Goal: Task Accomplishment & Management: Use online tool/utility

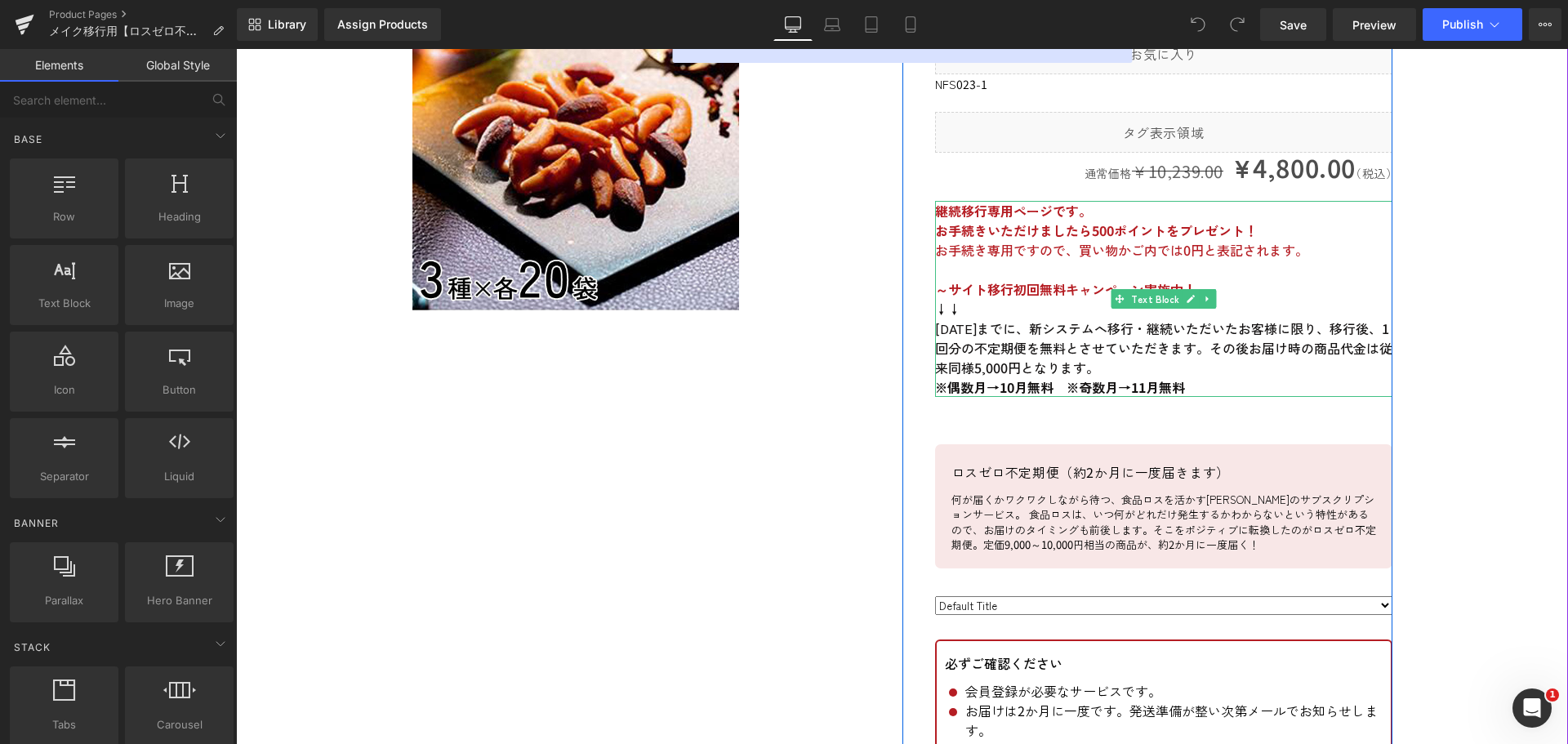
scroll to position [408, 0]
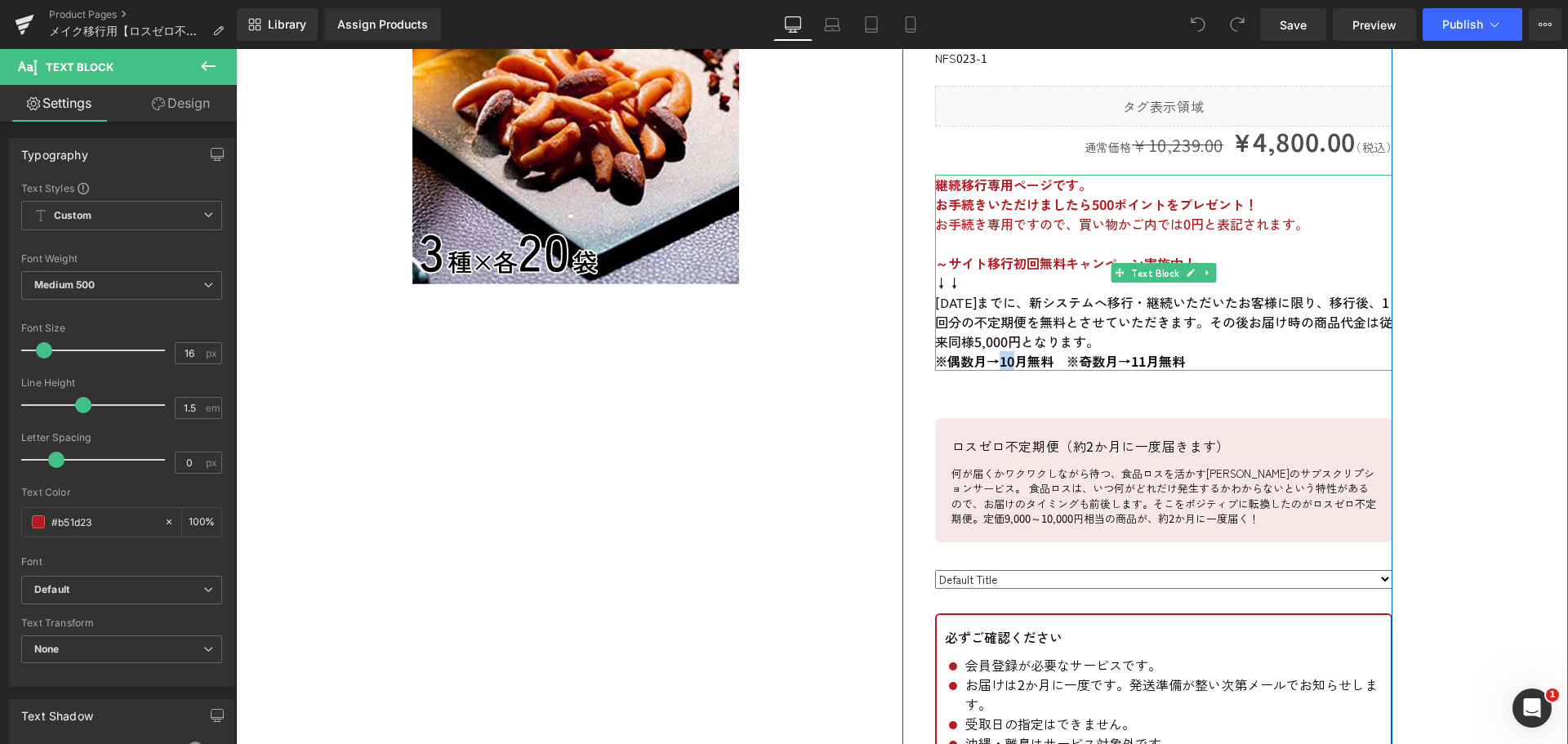
drag, startPoint x: 1010, startPoint y: 361, endPoint x: 996, endPoint y: 361, distance: 14.0
click at [996, 361] on strong "※偶数月→10月無料　※奇数月→11月無料" at bounding box center [1060, 361] width 250 height 20
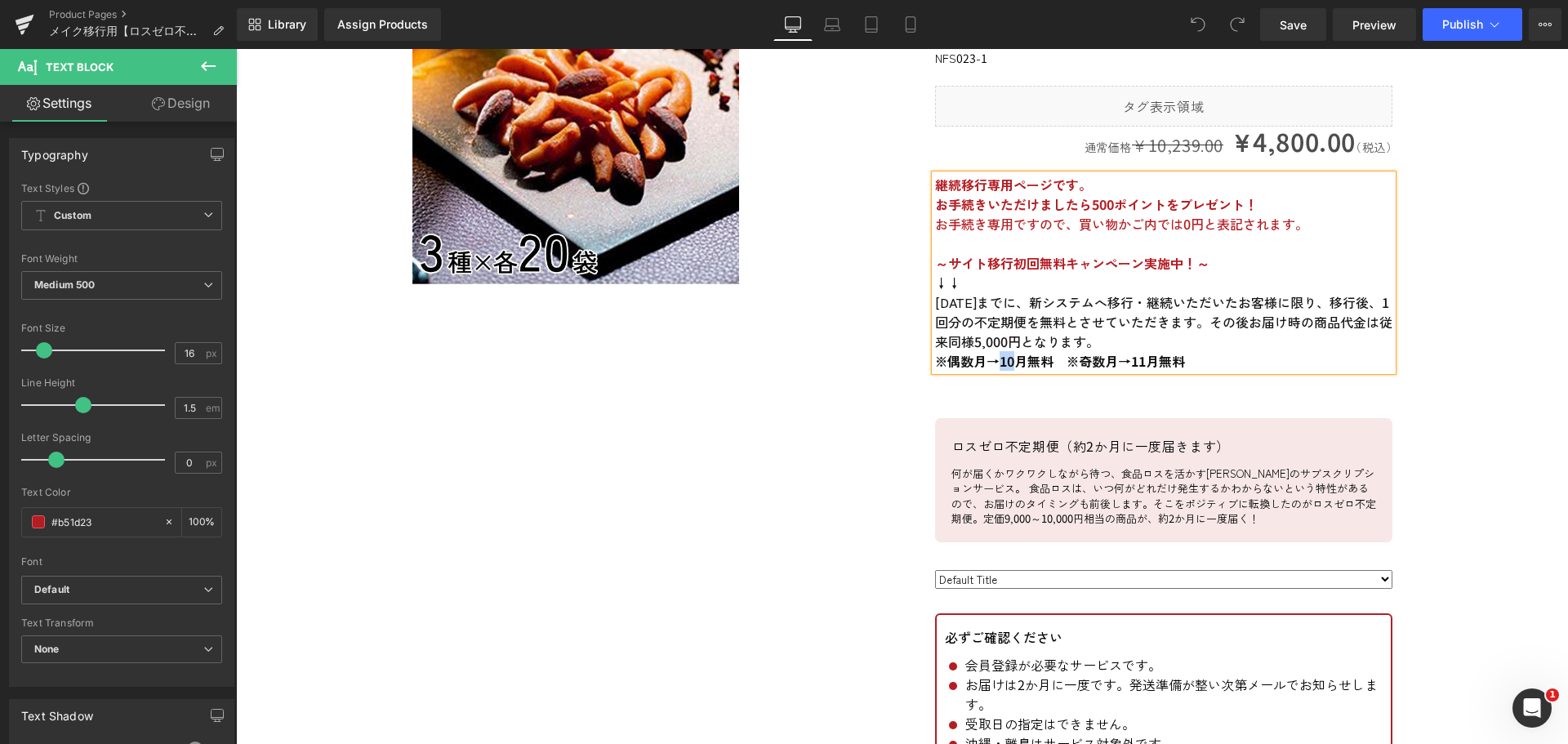
click at [1013, 364] on strong "※偶数月→10月無料　※奇数月→11月無料" at bounding box center [1060, 361] width 250 height 20
click at [1112, 340] on p "[DATE]までに、新システムへ移行・継続いただいたお客様に限り、移行後、1回分の不定期便を無料とさせていただきます。その後お届け時の商品代金は従来同様5,0…" at bounding box center [1163, 322] width 458 height 59
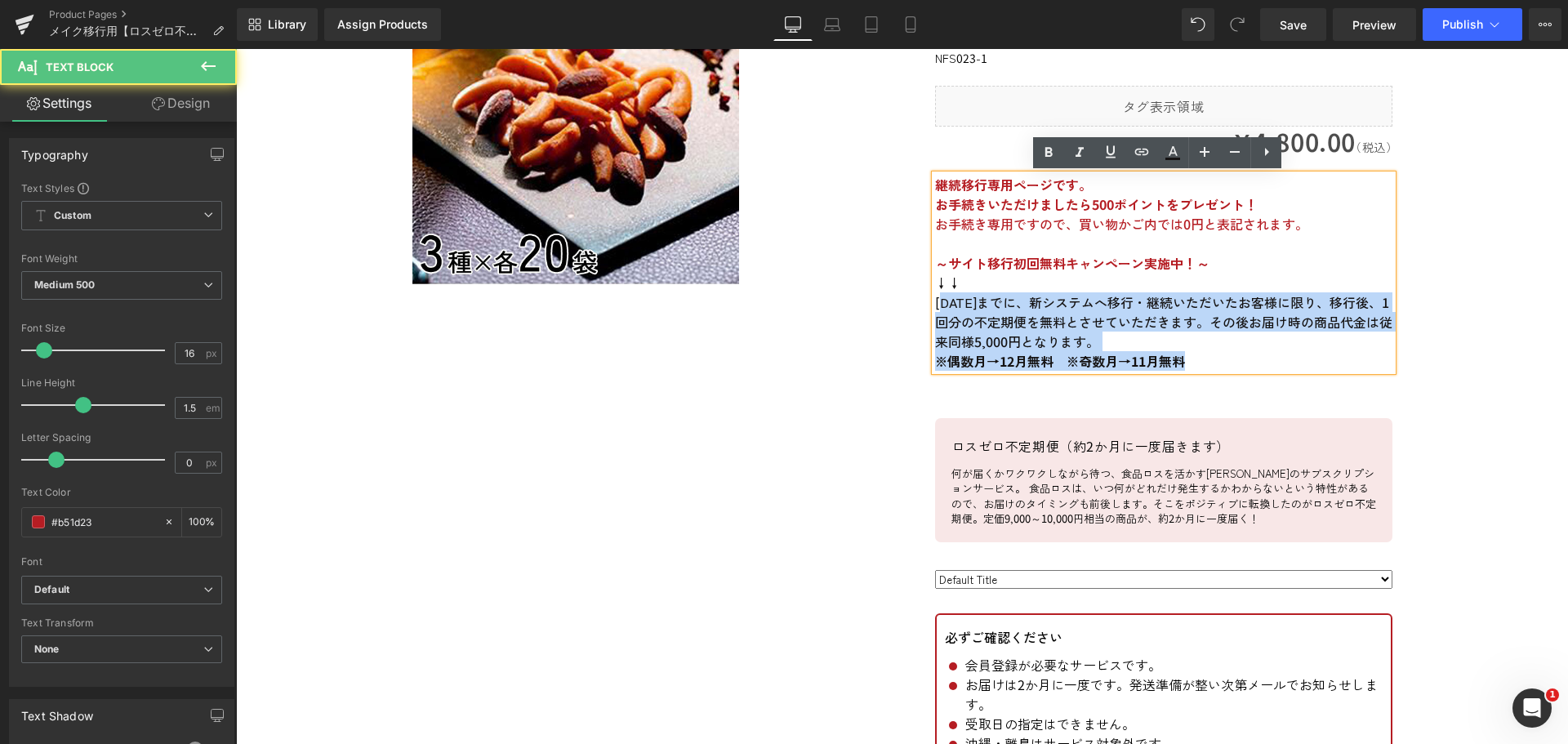
drag, startPoint x: 938, startPoint y: 302, endPoint x: 927, endPoint y: 300, distance: 11.2
click at [935, 300] on div "継続移行専用ページです。 お手続きいただけましたら500ポイントをプレゼント！ お手続き専用ですので、買い物かご内では0円と表記されます。 ～サイト移行初回無…" at bounding box center [1163, 273] width 458 height 196
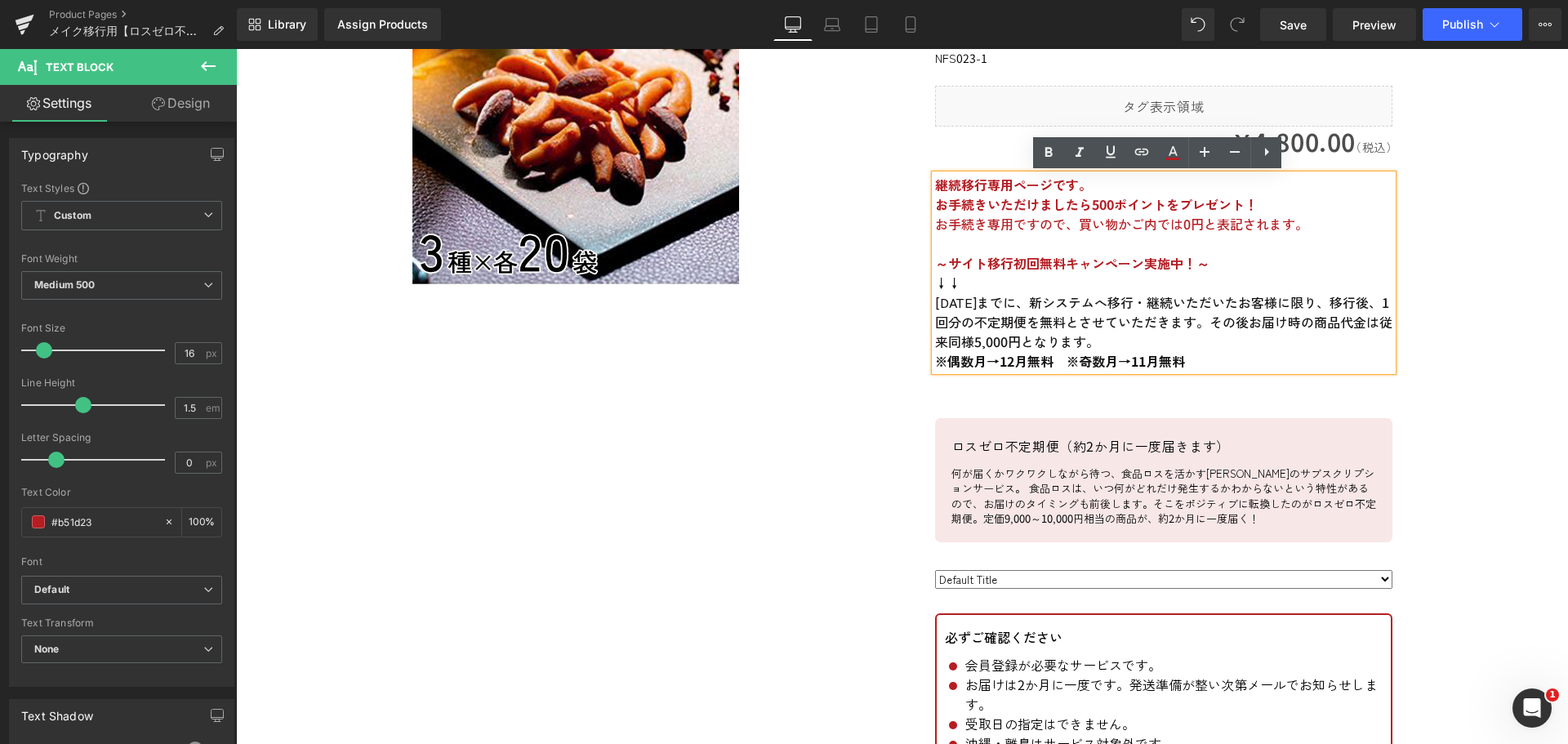
drag, startPoint x: 934, startPoint y: 300, endPoint x: 958, endPoint y: 303, distance: 24.2
click at [939, 301] on span "[DATE]までに、新システムへ移行・継続いただいたお客様に限り、移行後、1回分の不定期便を無料とさせていただきます。その後お届け時の商品代金は従来同様5,0…" at bounding box center [1163, 322] width 458 height 59
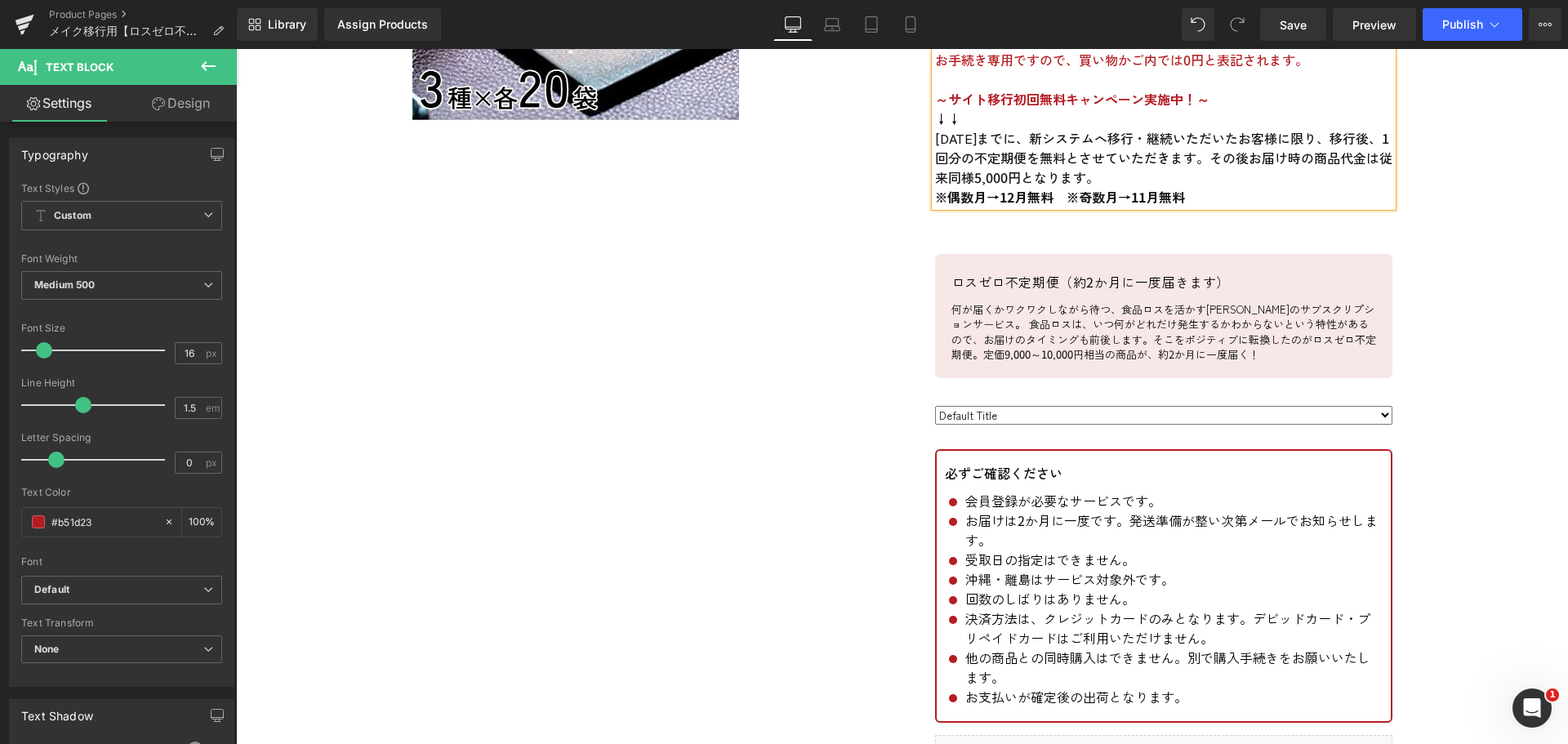
scroll to position [572, 0]
drag, startPoint x: 1034, startPoint y: 139, endPoint x: 924, endPoint y: 136, distance: 110.0
click at [924, 136] on div "＜究極のおつまみ＞Theかきのたね【小袋3種×20袋】 (P) Title Liquid nfs023-1 (P) SKU Liquid 通常価格 ¥10,2…" at bounding box center [1148, 428] width 490 height 1266
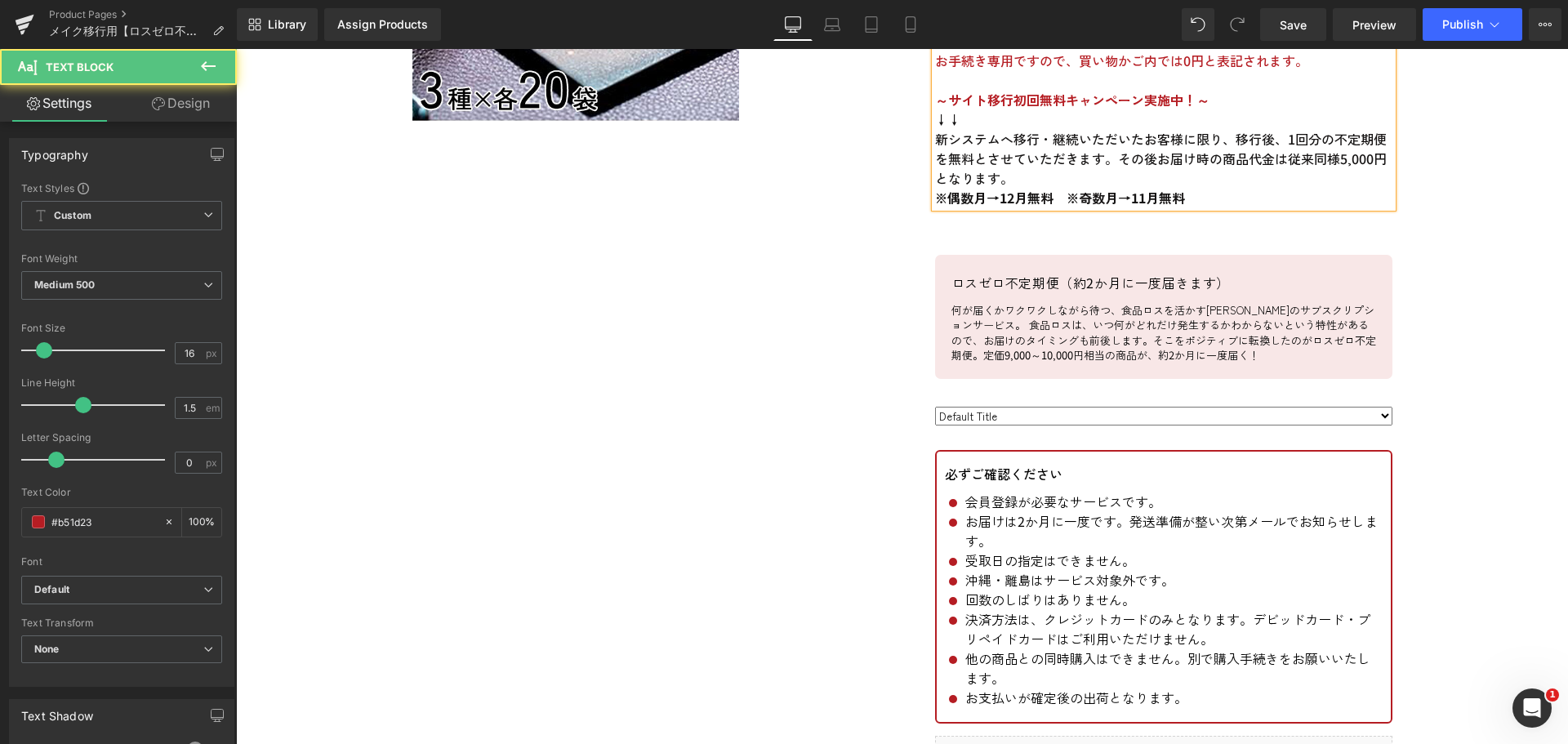
click at [1026, 175] on p "新システムへ移行・継続いただいたお客様に限り、移行後、1回分の不定期便を無料とさせていただきます。その後お届け時の商品代金は従来同様5,000円となります。" at bounding box center [1163, 158] width 458 height 59
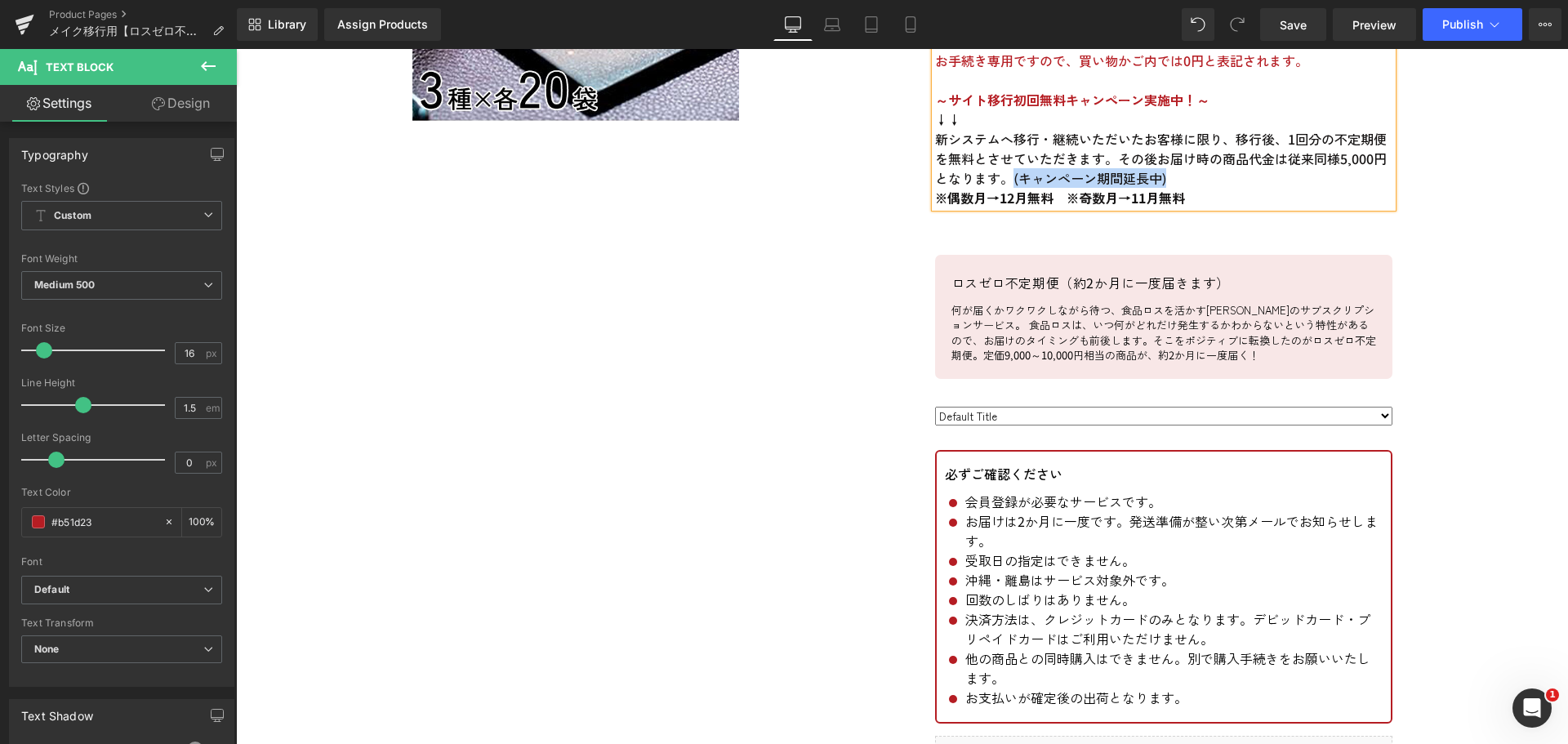
drag, startPoint x: 1163, startPoint y: 175, endPoint x: 1006, endPoint y: 175, distance: 157.0
click at [1006, 175] on p "新システムへ移行・継続いただいたお客様に限り、移行後、1回分の不定期便を無料とさせていただきます。その後お届け時の商品代金は従来同様5,000円となります。(…" at bounding box center [1163, 158] width 458 height 59
click at [1176, 181] on p "新システムへ移行・継続いただいたお客様に限り、移行後、1回分の不定期便を無料とさせていただきます。その後お届け時の商品代金は従来同様5,000円となります。(…" at bounding box center [1163, 158] width 458 height 59
drag, startPoint x: 1169, startPoint y: 181, endPoint x: 1009, endPoint y: 180, distance: 160.0
click at [1009, 180] on p "新システムへ移行・継続いただいたお客様に限り、移行後、1回分の不定期便を無料とさせていただきます。その後お届け時の商品代金は従来同様5,000円となります。(…" at bounding box center [1163, 158] width 458 height 59
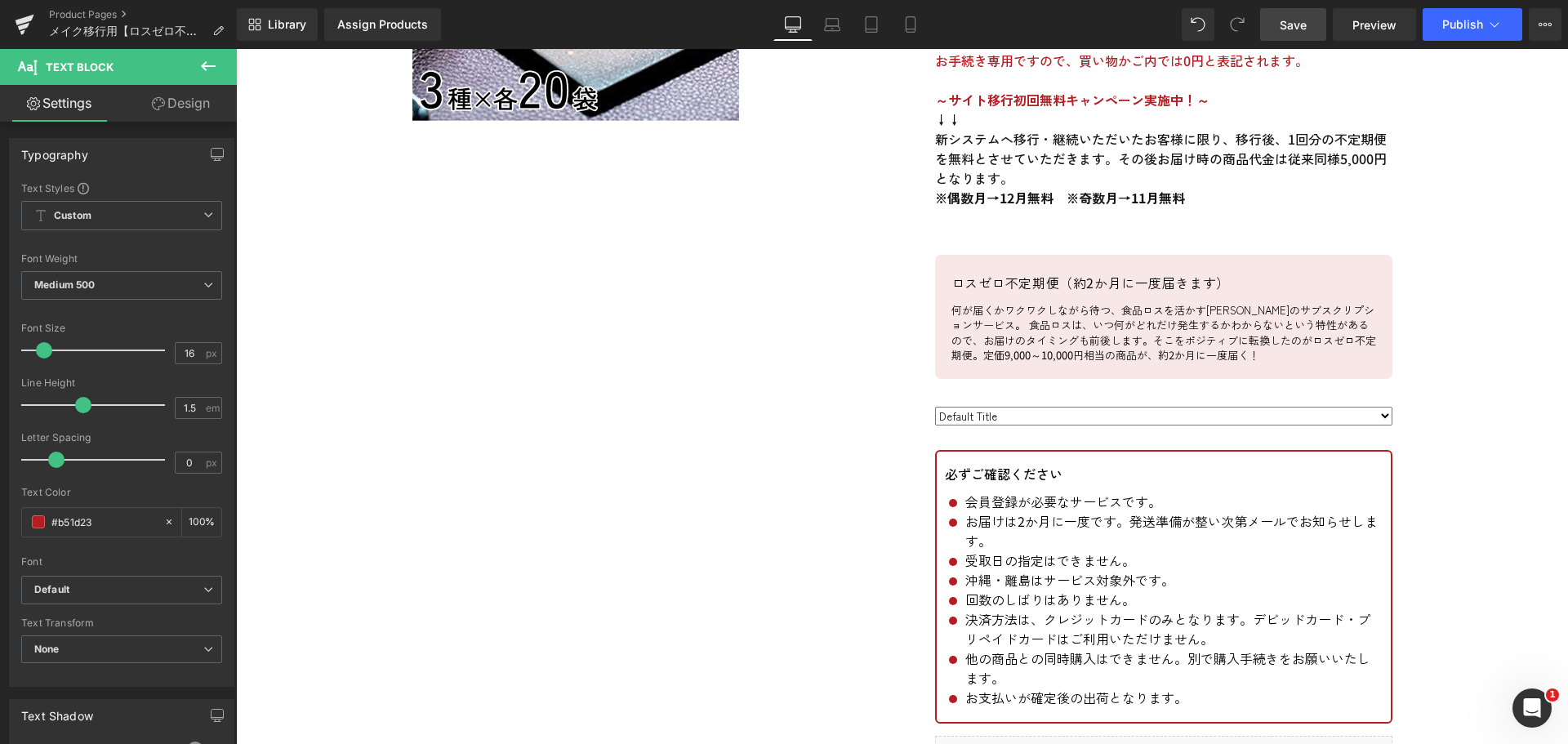
click at [1287, 29] on span "Save" at bounding box center [1292, 25] width 27 height 17
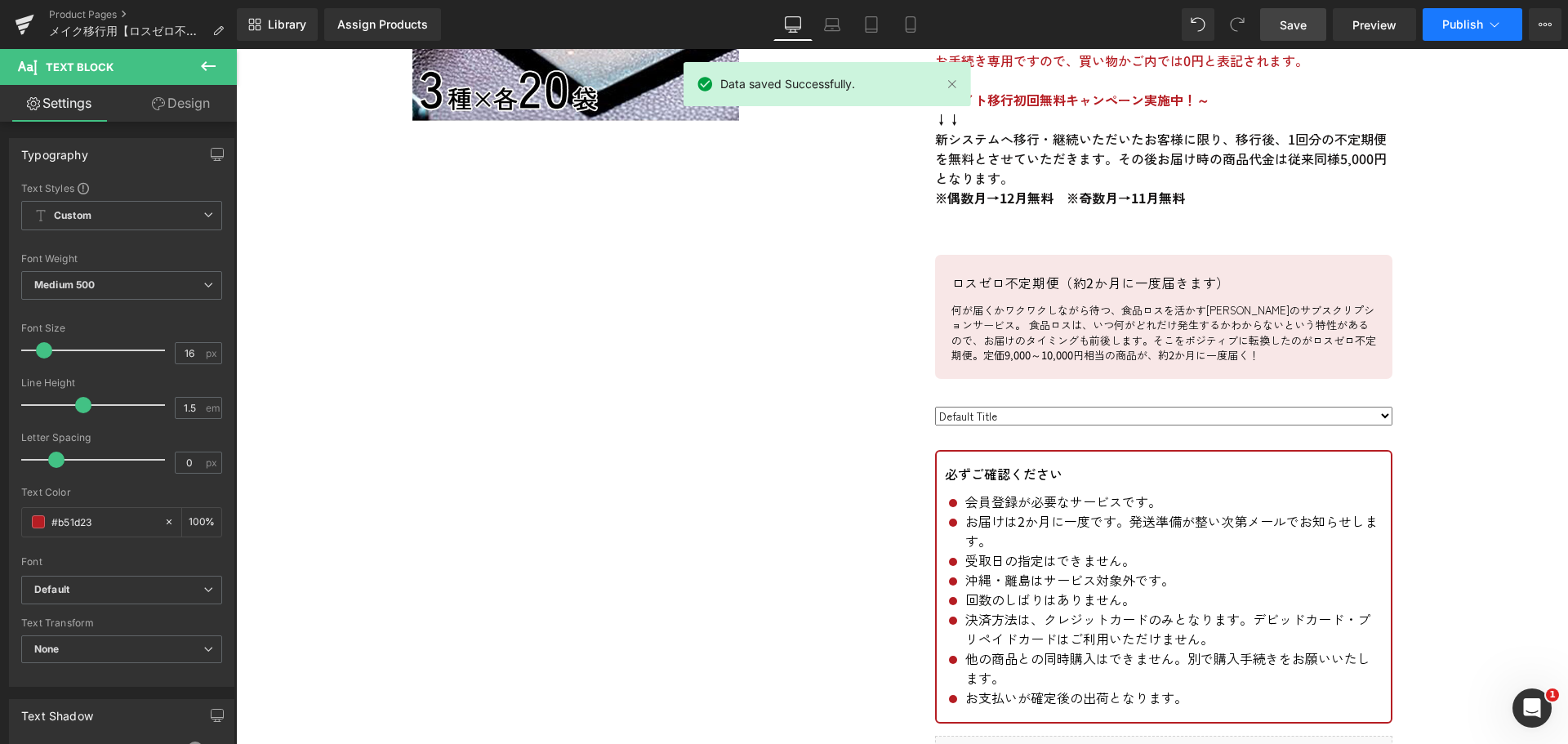
click at [1475, 36] on button "Publish" at bounding box center [1473, 24] width 99 height 32
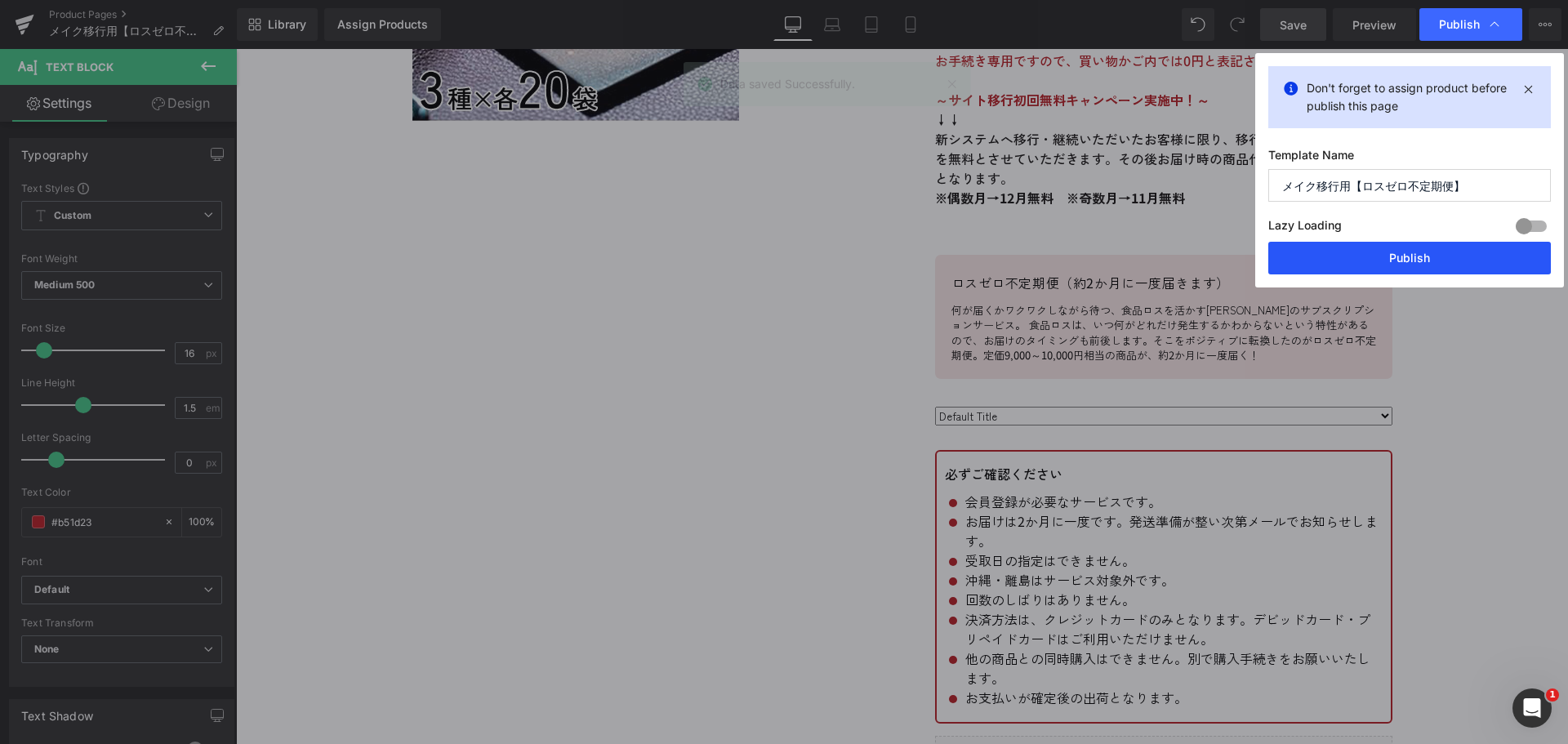
click at [1460, 261] on button "Publish" at bounding box center [1410, 258] width 282 height 32
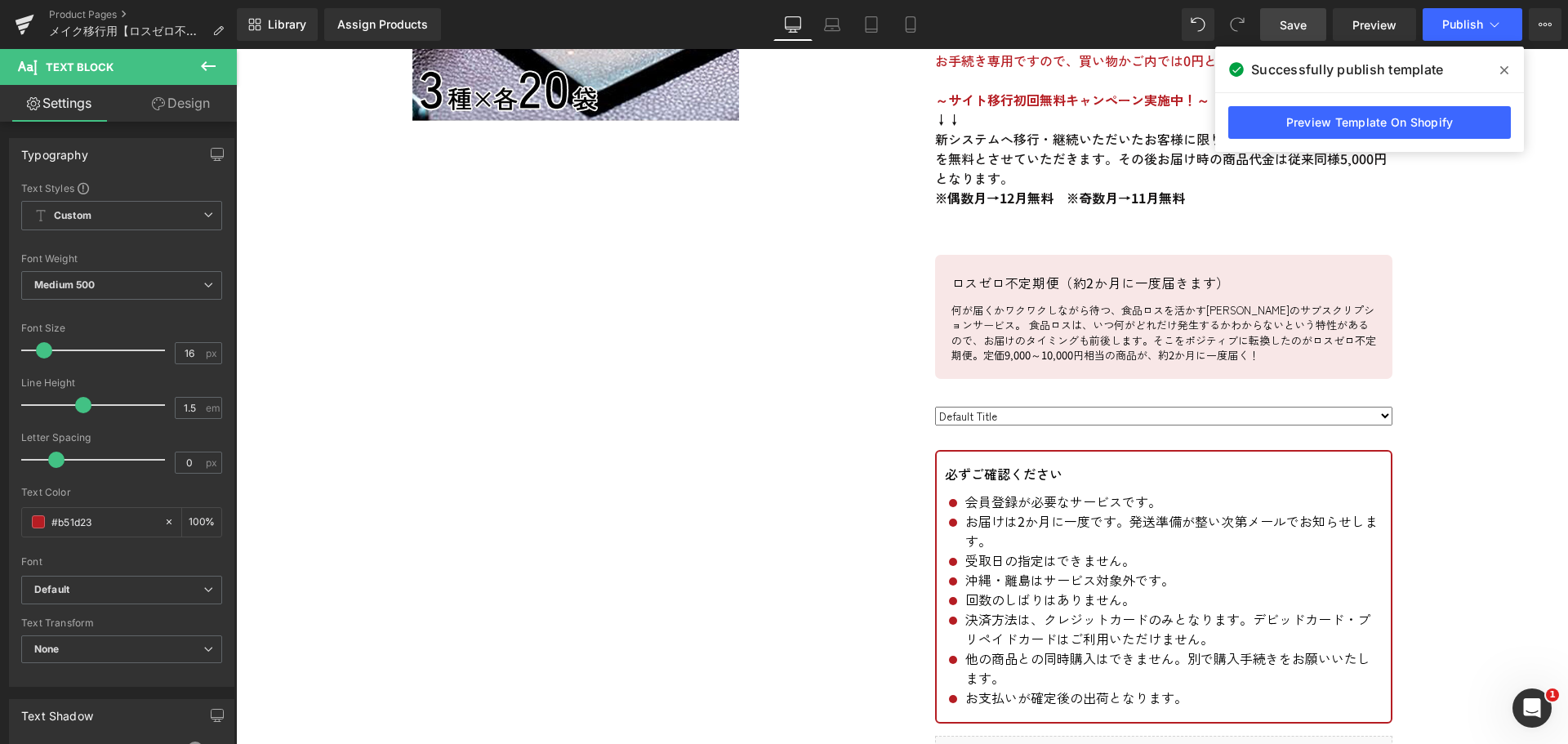
click at [1506, 68] on icon at bounding box center [1505, 70] width 8 height 8
